Goal: Task Accomplishment & Management: Manage account settings

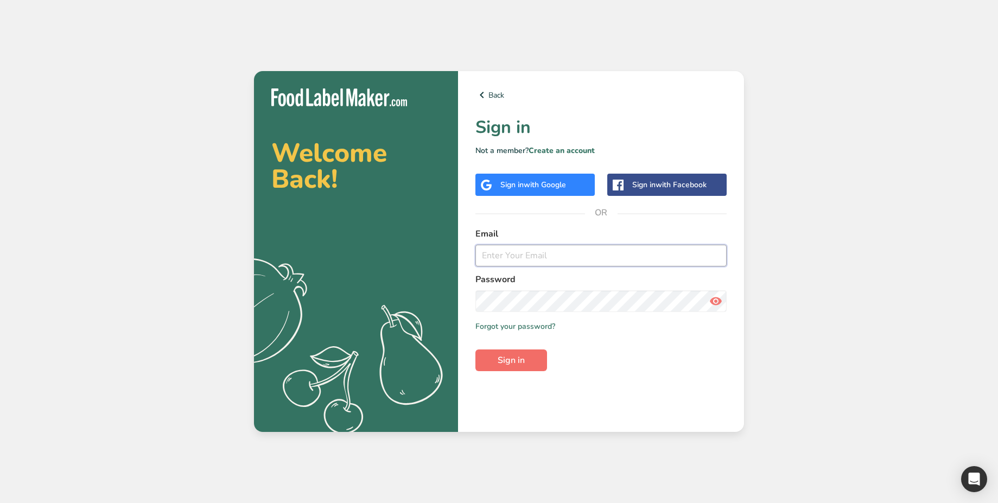
type input "[PERSON_NAME][EMAIL_ADDRESS][DOMAIN_NAME]"
click at [531, 363] on button "Sign in" at bounding box center [512, 361] width 72 height 22
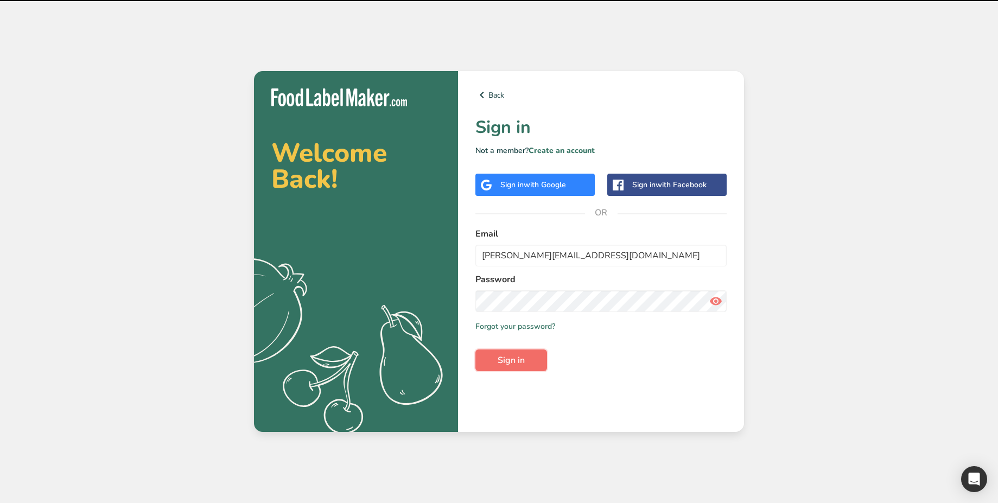
click at [507, 364] on span "Sign in" at bounding box center [511, 360] width 27 height 13
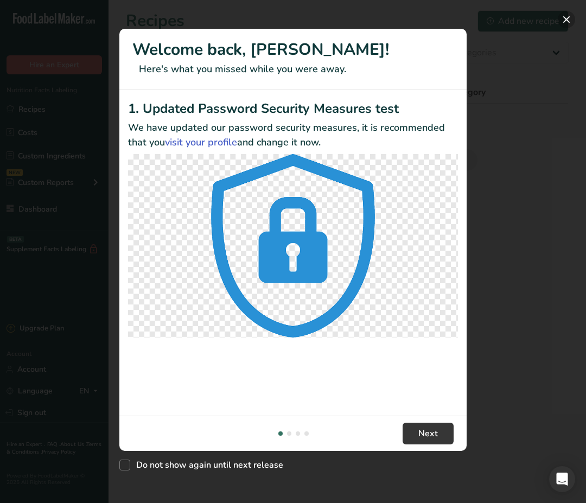
click at [573, 20] on button "New Features" at bounding box center [566, 19] width 17 height 17
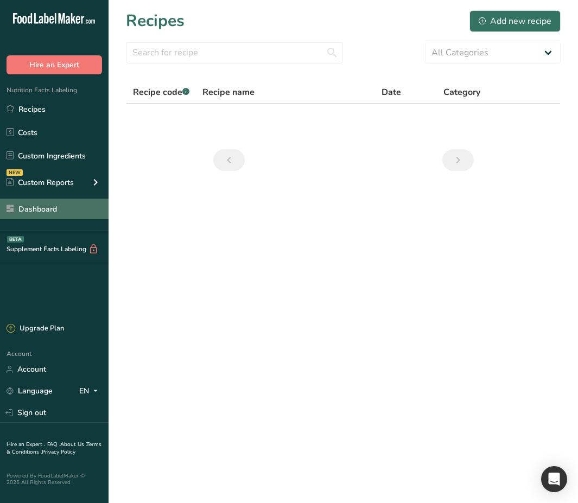
click at [49, 216] on link "Dashboard" at bounding box center [54, 209] width 109 height 21
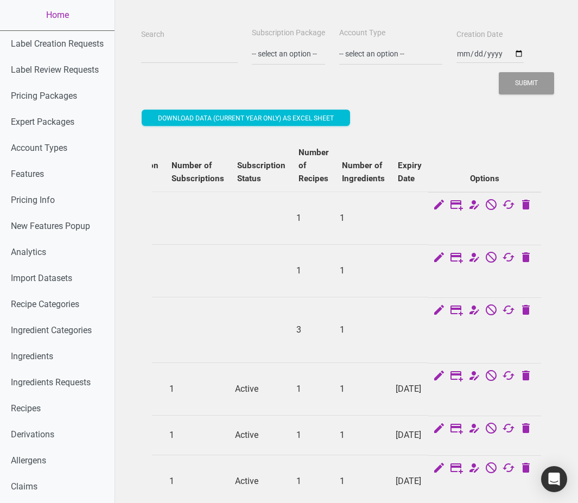
scroll to position [0, 798]
click at [471, 207] on icon at bounding box center [473, 205] width 13 height 15
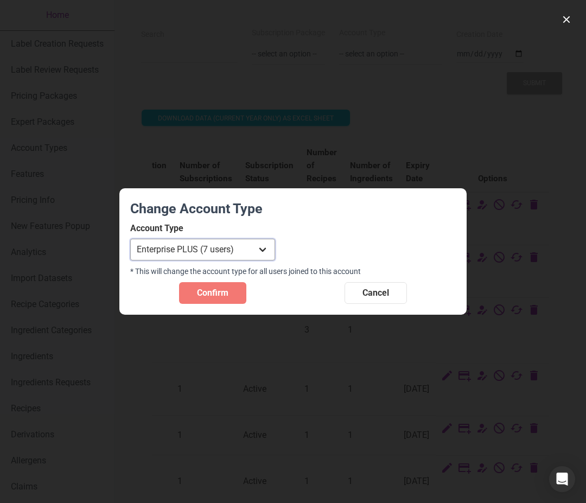
click at [130, 239] on select "Individual Essential Pro Business Old Enterprise 3 Users (799$) Old Enterprise …" at bounding box center [202, 250] width 145 height 22
select select "34"
click at [130, 239] on select "Individual Essential Pro Business Old Enterprise 3 Users (799$) Old Enterprise …" at bounding box center [202, 250] width 145 height 22
click at [225, 289] on span "Confirm" at bounding box center [212, 293] width 31 height 13
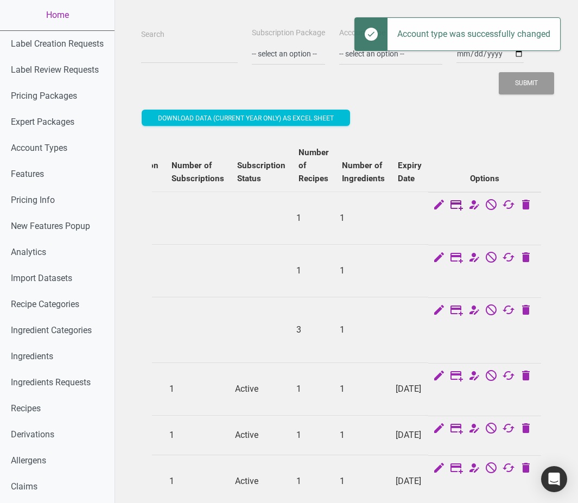
click at [463, 204] on icon at bounding box center [456, 205] width 13 height 15
select select "US"
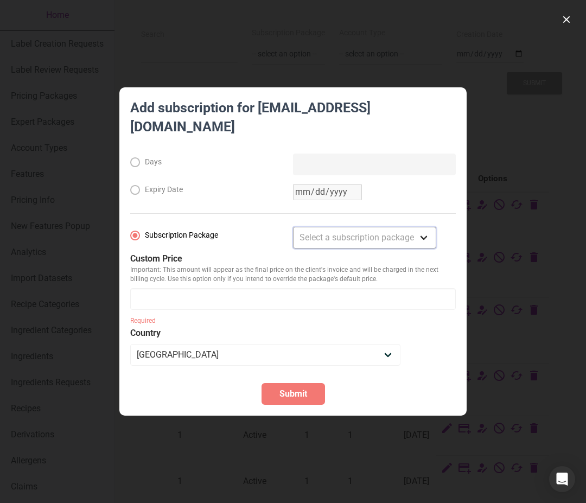
select select "2"
click at [293, 227] on select "Select a subscription package Monthly Yearly Quarterly Free Trial" at bounding box center [364, 238] width 143 height 22
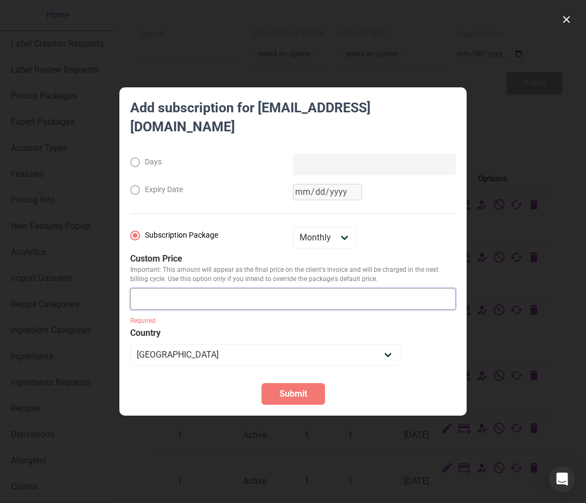
click at [275, 288] on input "number" at bounding box center [293, 299] width 326 height 22
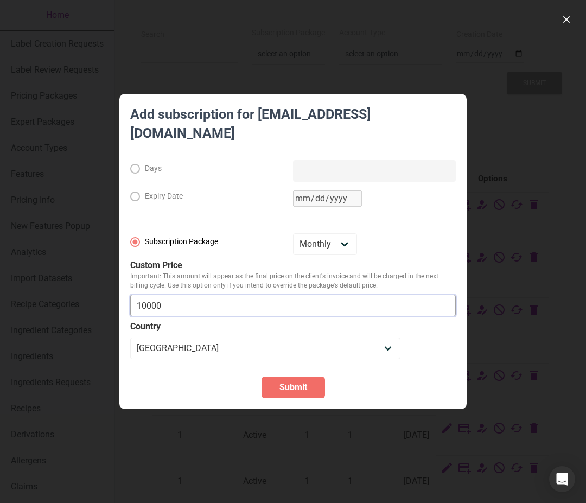
type input "10000"
click at [296, 386] on button "Submit" at bounding box center [294, 388] width 64 height 22
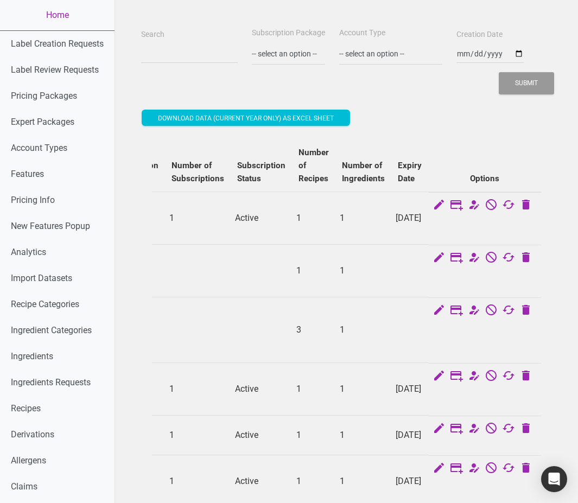
scroll to position [0, 0]
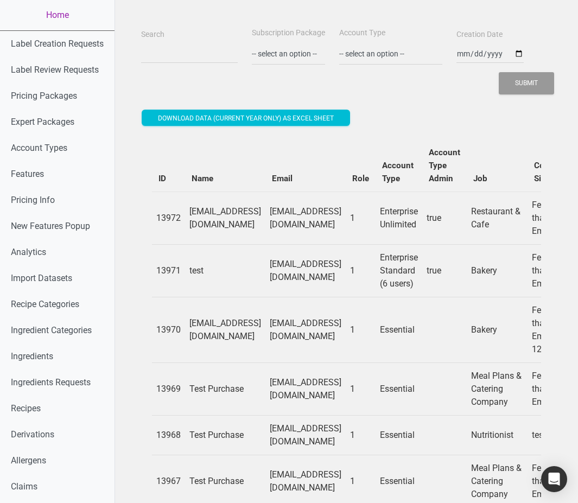
click at [266, 216] on td "[EMAIL_ADDRESS][DOMAIN_NAME]" at bounding box center [225, 218] width 80 height 53
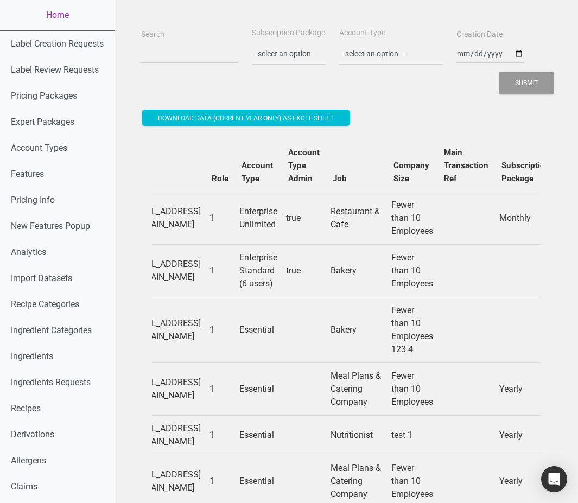
scroll to position [0, 143]
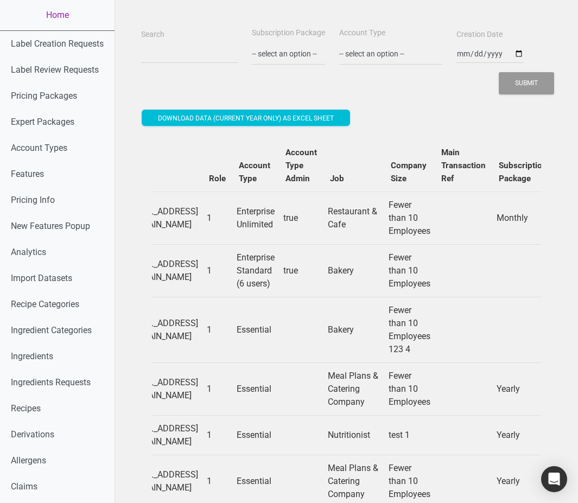
click at [279, 224] on td "Enterprise Unlimited" at bounding box center [255, 218] width 47 height 53
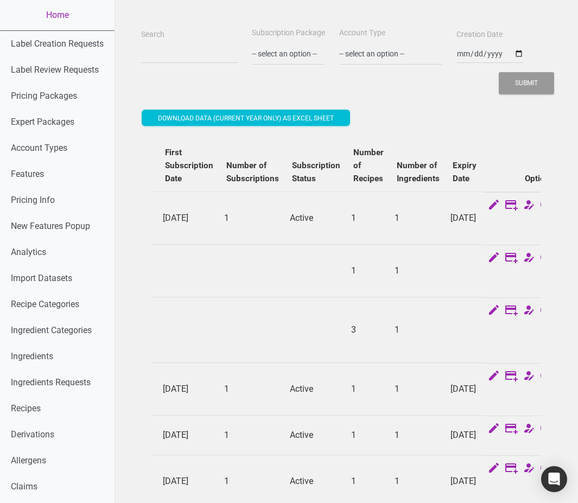
scroll to position [0, 650]
